Goal: Find specific page/section: Find specific page/section

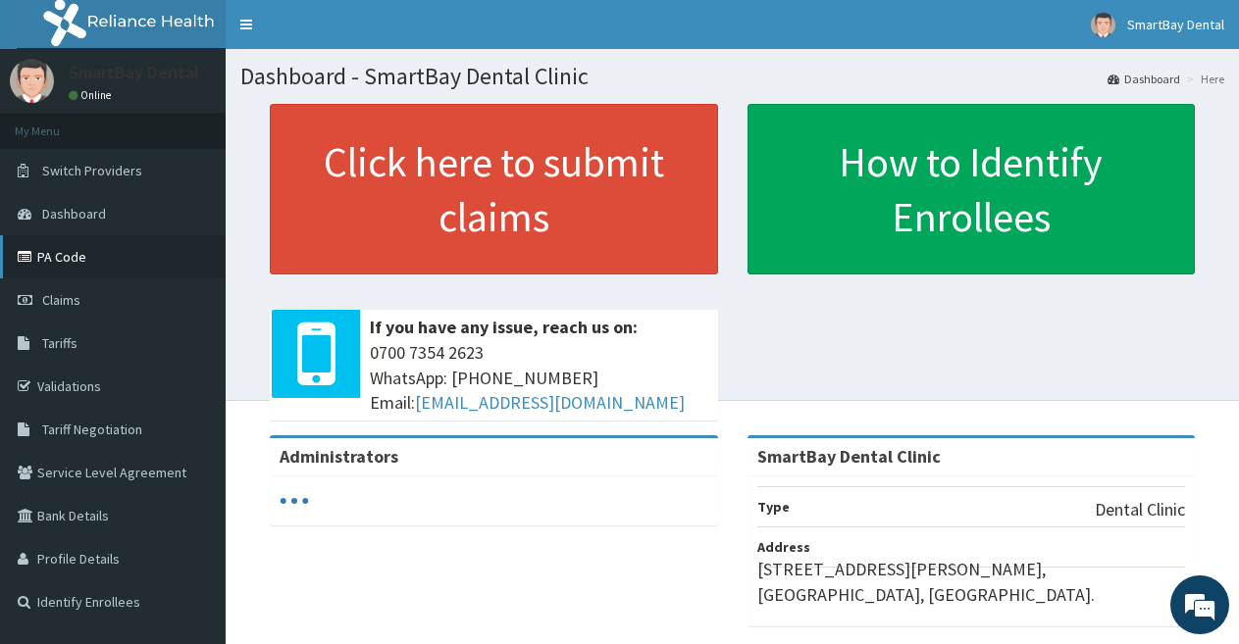
click at [53, 256] on link "PA Code" at bounding box center [113, 256] width 226 height 43
click at [94, 266] on link "PA Code" at bounding box center [113, 256] width 226 height 43
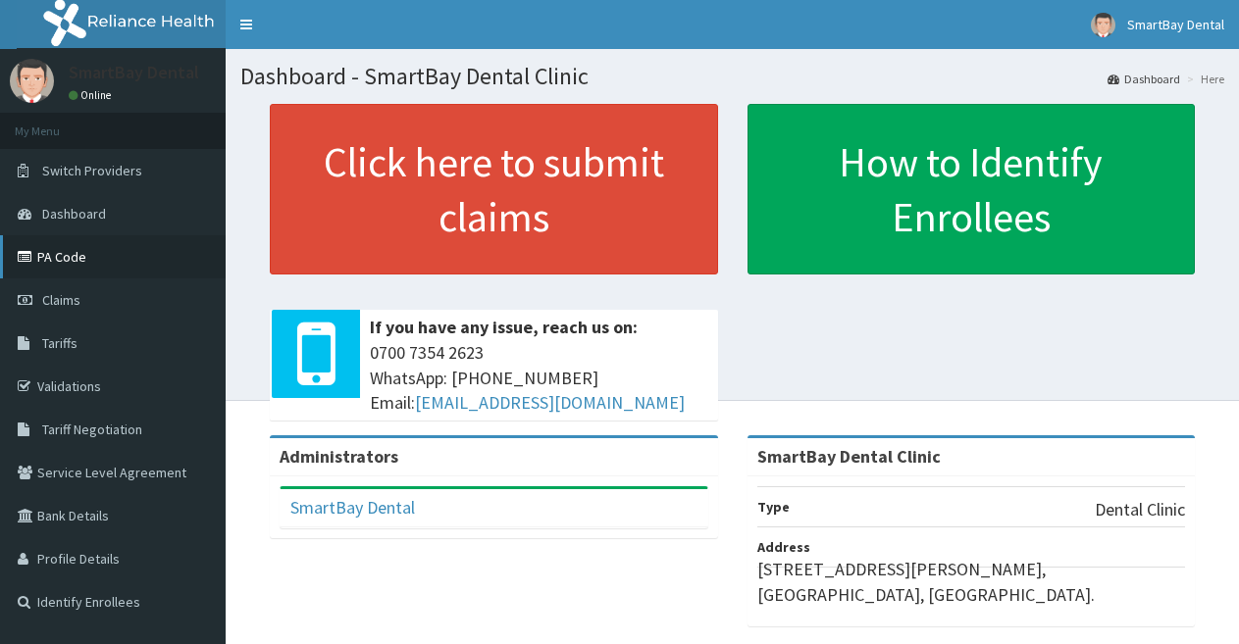
click at [87, 260] on link "PA Code" at bounding box center [113, 256] width 226 height 43
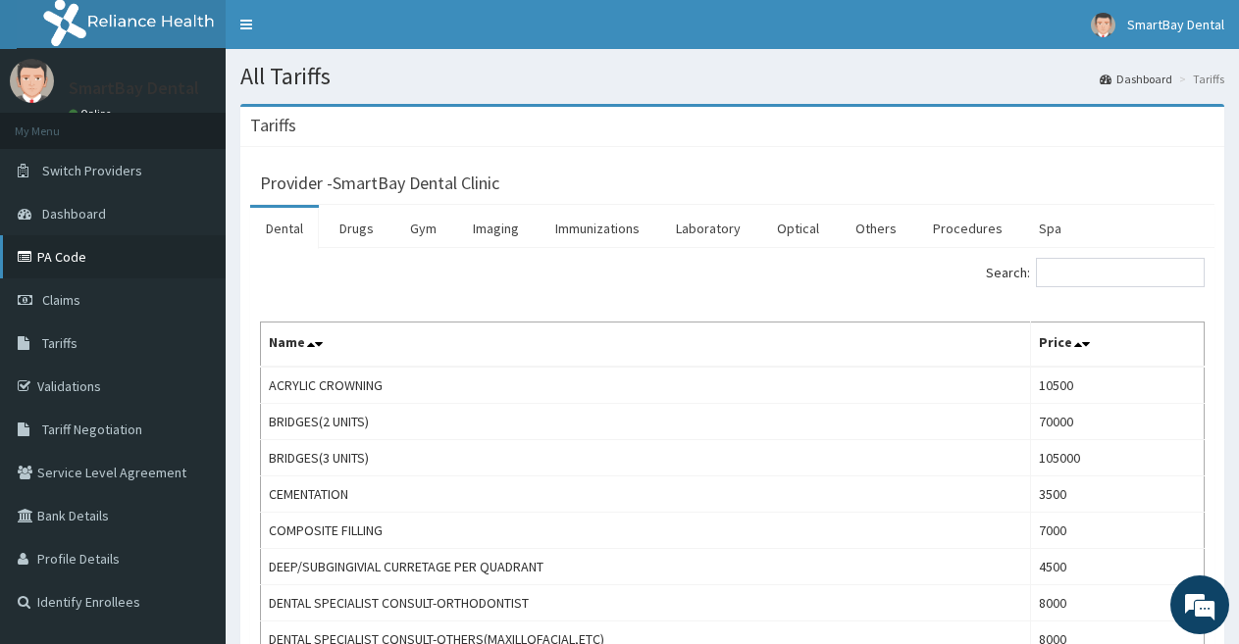
click at [88, 266] on link "PA Code" at bounding box center [113, 256] width 226 height 43
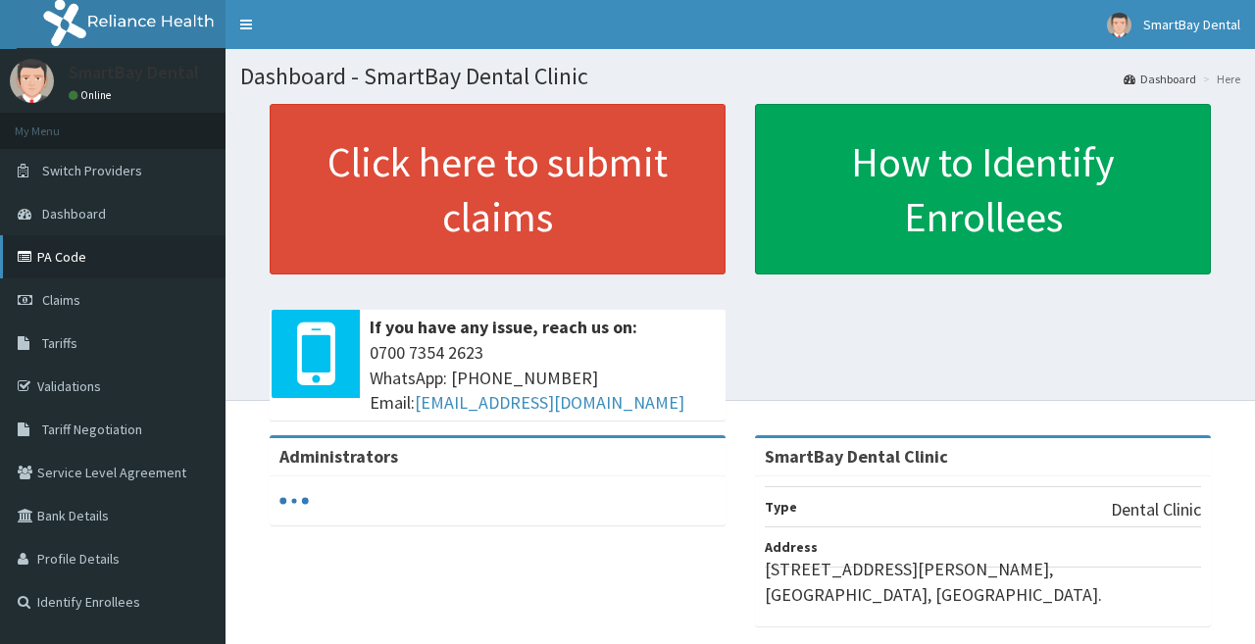
click at [86, 256] on link "PA Code" at bounding box center [113, 256] width 226 height 43
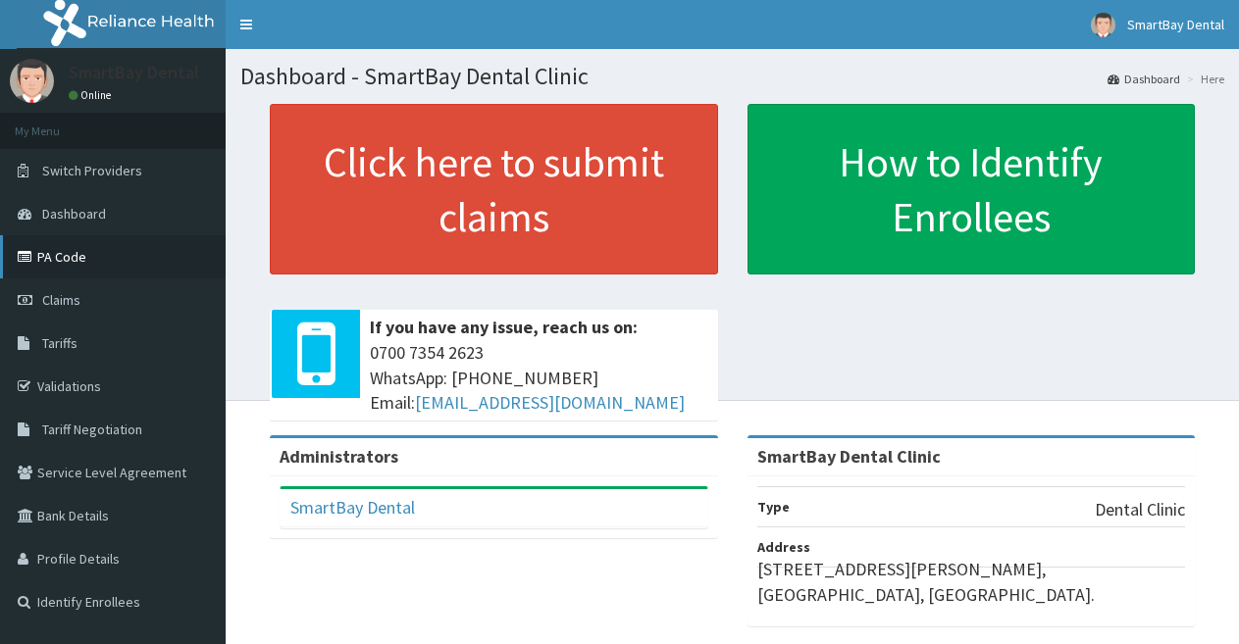
click at [85, 255] on link "PA Code" at bounding box center [113, 256] width 226 height 43
